Goal: Navigation & Orientation: Locate item on page

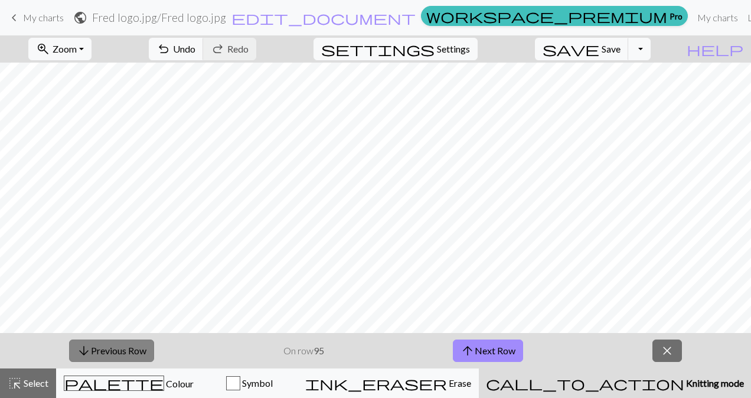
click at [93, 346] on button "arrow_downward Previous Row" at bounding box center [111, 351] width 85 height 22
click at [87, 351] on span "arrow_downward" at bounding box center [84, 350] width 14 height 17
click at [138, 355] on button "arrow_downward Previous Row" at bounding box center [111, 351] width 85 height 22
click at [115, 353] on button "arrow_downward Previous Row" at bounding box center [111, 351] width 85 height 22
click at [116, 343] on button "arrow_downward Previous Row" at bounding box center [111, 351] width 85 height 22
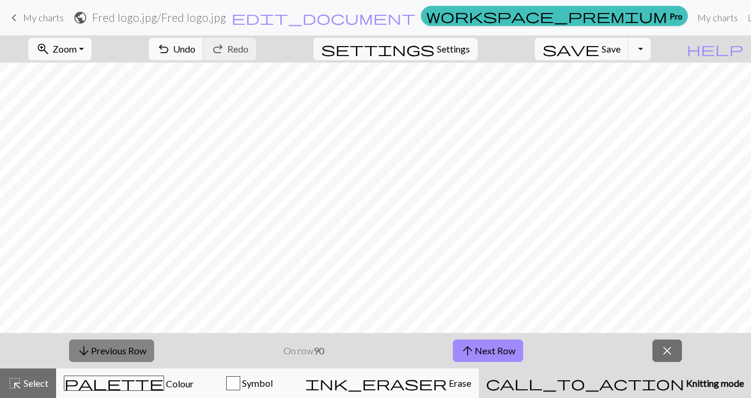
click at [126, 358] on button "arrow_downward Previous Row" at bounding box center [111, 351] width 85 height 22
click at [126, 354] on button "arrow_downward Previous Row" at bounding box center [111, 351] width 85 height 22
click at [105, 348] on button "arrow_downward Previous Row" at bounding box center [111, 351] width 85 height 22
click at [131, 349] on button "arrow_downward Previous Row" at bounding box center [111, 351] width 85 height 22
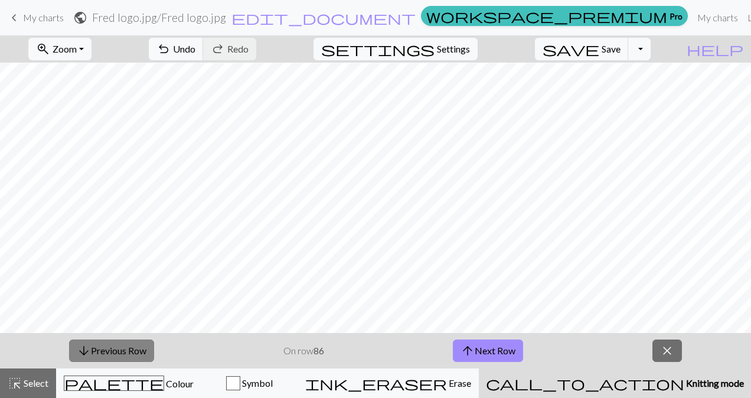
click at [116, 348] on button "arrow_downward Previous Row" at bounding box center [111, 351] width 85 height 22
